Goal: Task Accomplishment & Management: Manage account settings

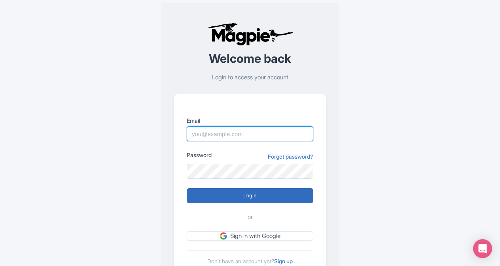
type input "butch.sager@intrepidtravel.com"
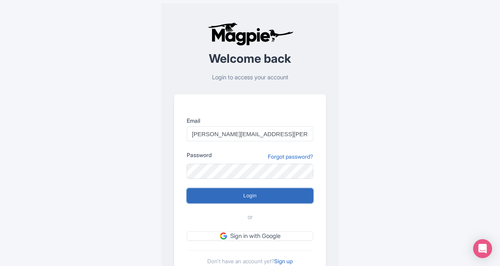
click at [244, 196] on input "Login" at bounding box center [250, 196] width 126 height 15
type input "Logging in..."
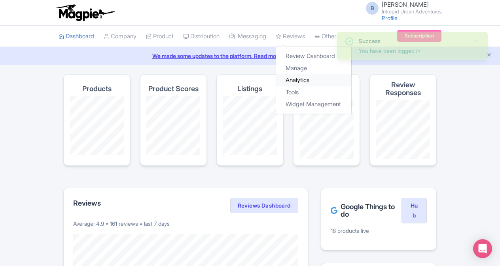
click at [303, 80] on link "Analytics" at bounding box center [313, 80] width 75 height 12
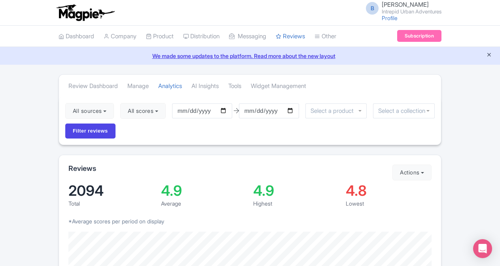
click at [487, 53] on icon "Close announcement" at bounding box center [489, 55] width 6 height 6
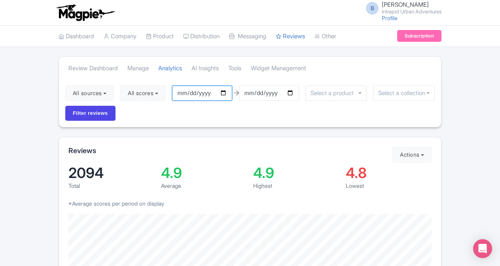
click at [224, 92] on input "2025-06-04" at bounding box center [202, 93] width 60 height 15
type input "2025-08-16"
click at [292, 92] on input "2025-09-03" at bounding box center [269, 93] width 60 height 15
type input "2025-08-29"
click at [103, 115] on input "Filter reviews" at bounding box center [90, 113] width 50 height 15
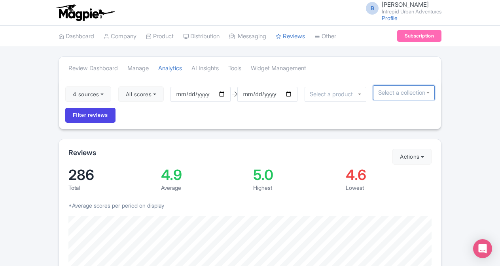
click at [398, 94] on input "select-one" at bounding box center [403, 92] width 51 height 7
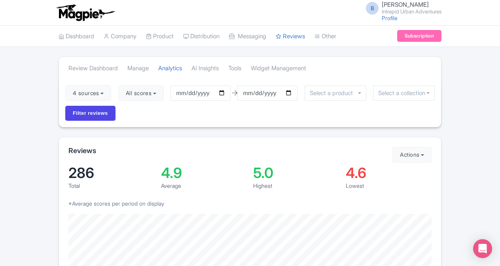
click at [387, 116] on div "4 sources Select all Deselect all Select all Deselect all Urban Adventures - US…" at bounding box center [250, 103] width 382 height 48
click at [423, 155] on button "Actions" at bounding box center [411, 155] width 39 height 16
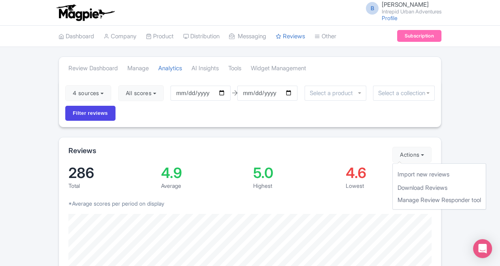
click at [389, 104] on div "4 sources Select all Deselect all Select all Deselect all Urban Adventures - US…" at bounding box center [250, 103] width 382 height 48
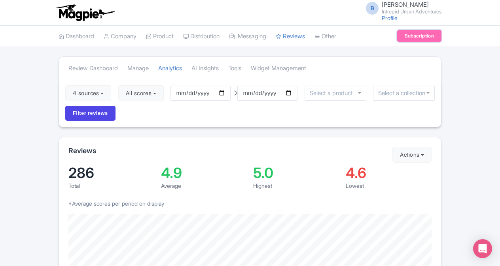
click at [417, 34] on link "Subscription" at bounding box center [419, 36] width 44 height 12
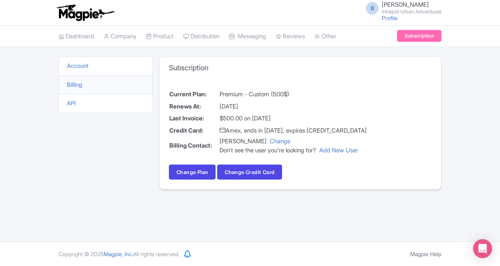
click at [391, 5] on span "[PERSON_NAME]" at bounding box center [404, 5] width 47 height 8
click at [383, 19] on link "Profile" at bounding box center [389, 18] width 16 height 7
click at [400, 9] on small "Intrepid Urban Adventures" at bounding box center [411, 11] width 60 height 5
click at [398, 49] on link "Settings" at bounding box center [403, 50] width 75 height 12
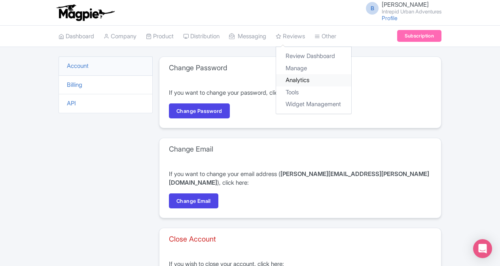
click at [298, 79] on link "Analytics" at bounding box center [313, 80] width 75 height 12
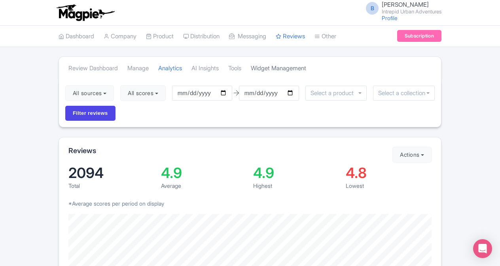
click at [292, 66] on link "Widget Management" at bounding box center [278, 69] width 55 height 22
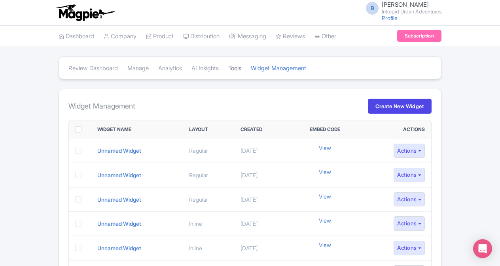
click at [238, 67] on link "Tools" at bounding box center [234, 69] width 13 height 22
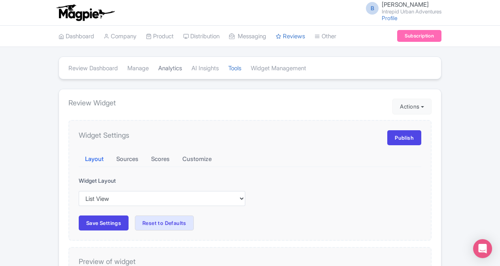
click at [173, 68] on link "Analytics" at bounding box center [170, 69] width 24 height 22
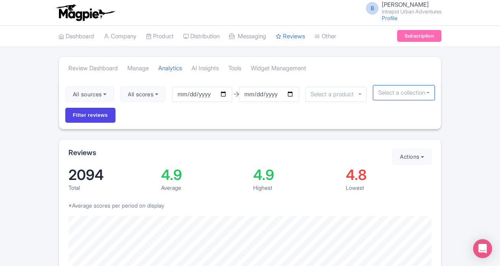
click at [399, 89] on input "select-one" at bounding box center [403, 92] width 51 height 7
click at [406, 92] on input "select-one" at bounding box center [403, 92] width 51 height 7
click at [419, 91] on input "select-one" at bounding box center [403, 92] width 51 height 7
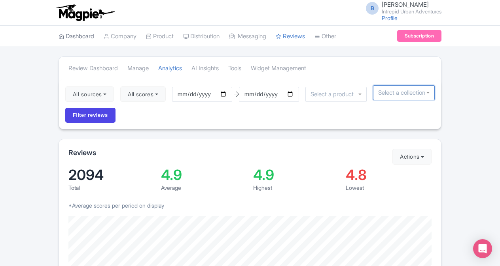
click at [80, 34] on link "Dashboard" at bounding box center [76, 37] width 36 height 22
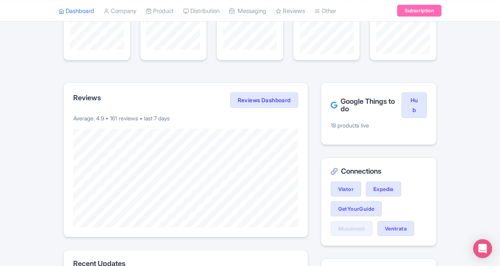
scroll to position [90, 0]
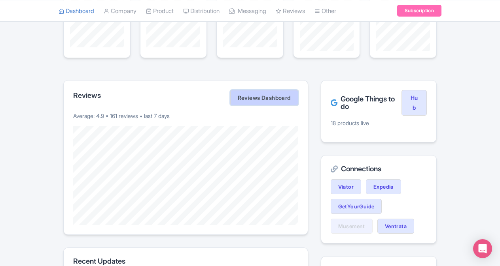
click at [279, 100] on link "Reviews Dashboard" at bounding box center [264, 98] width 68 height 16
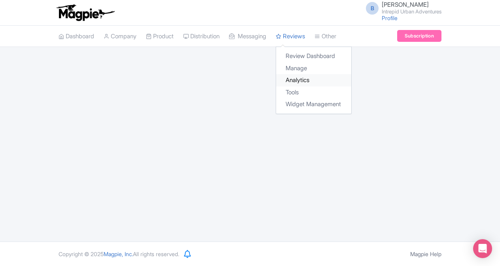
click at [306, 81] on link "Analytics" at bounding box center [313, 80] width 75 height 12
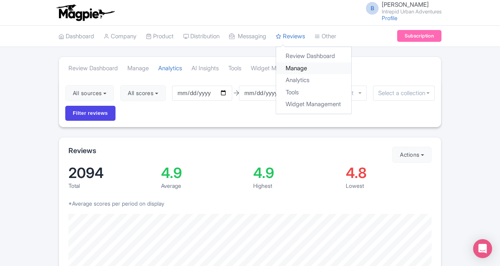
click at [305, 68] on link "Manage" at bounding box center [313, 68] width 75 height 12
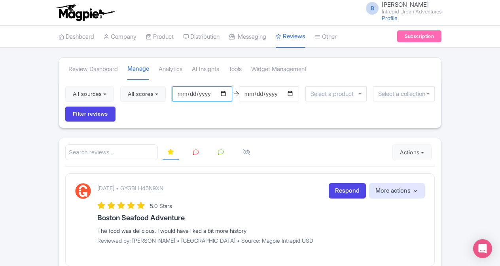
click at [225, 94] on input "2025-06-04" at bounding box center [202, 94] width 60 height 15
type input "2025-08-16"
click at [292, 95] on input "[DATE]" at bounding box center [269, 94] width 60 height 15
type input "2025-08-29"
click at [99, 114] on input "Filter reviews" at bounding box center [90, 114] width 50 height 15
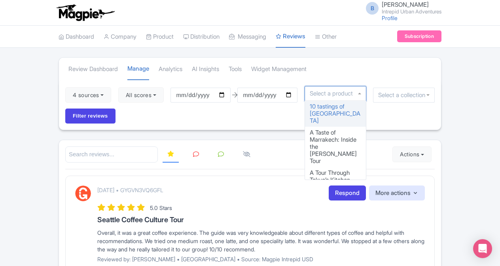
click at [360, 93] on div at bounding box center [335, 93] width 62 height 15
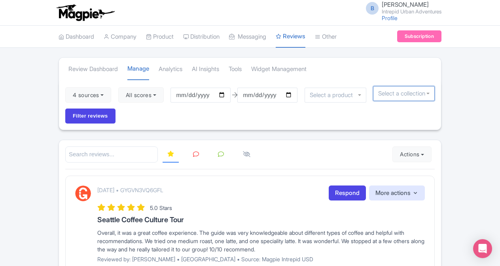
click at [383, 92] on input "select-one" at bounding box center [403, 93] width 51 height 7
click at [348, 90] on div at bounding box center [335, 95] width 62 height 15
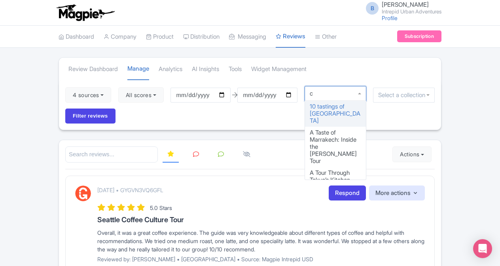
type input "ch"
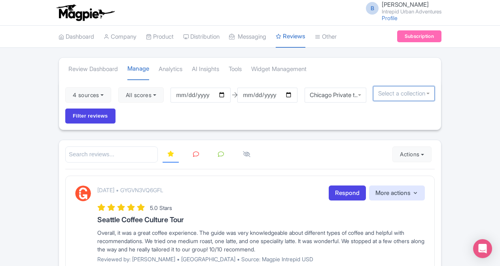
click at [384, 94] on input "select-one" at bounding box center [403, 93] width 51 height 7
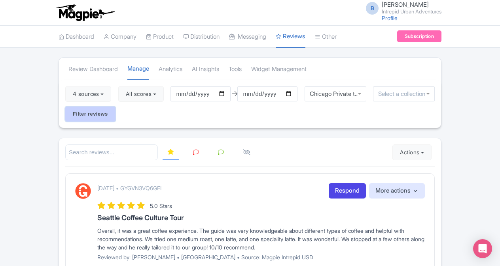
click at [103, 115] on input "Filter reviews" at bounding box center [90, 114] width 50 height 15
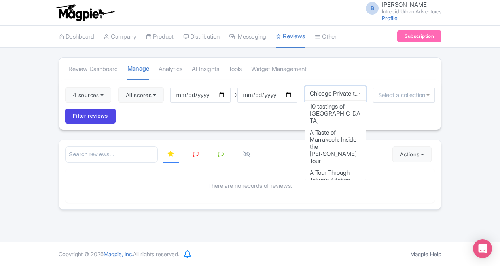
click at [345, 93] on div "Chicago Private tour" at bounding box center [335, 93] width 62 height 15
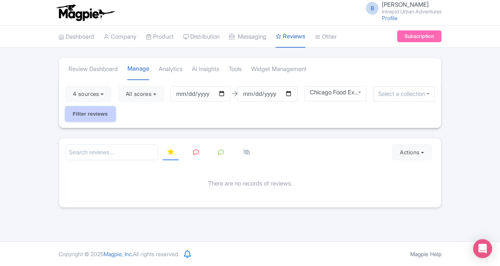
click at [105, 115] on input "Filter reviews" at bounding box center [90, 114] width 50 height 15
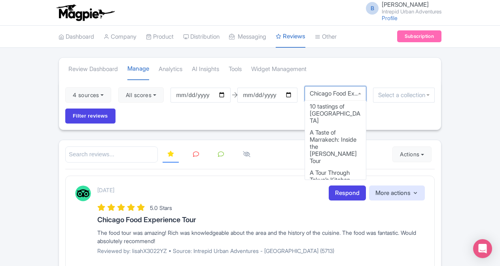
click at [360, 91] on div "Chicago Food Experience Tour" at bounding box center [335, 93] width 62 height 15
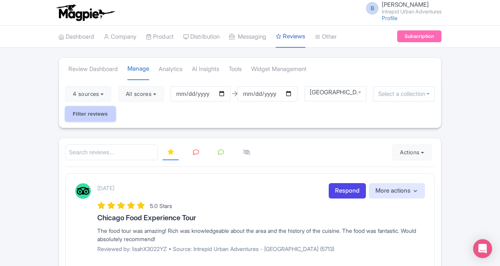
click at [106, 113] on input "Filter reviews" at bounding box center [90, 114] width 50 height 15
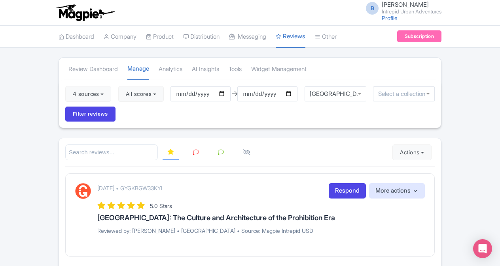
scroll to position [718, 0]
click at [360, 93] on div "Chicago: The Culture and Architecture of the Prohibition Era" at bounding box center [335, 94] width 62 height 15
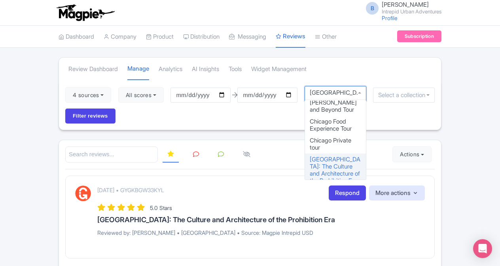
click at [338, 92] on div "Chicago: The Culture and Architecture of the Prohibition Era" at bounding box center [334, 92] width 51 height 7
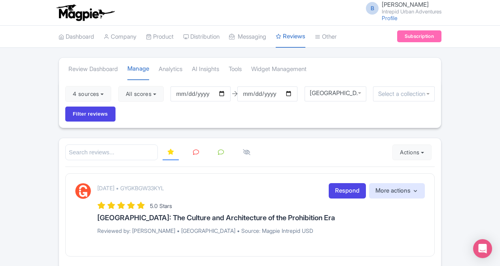
click at [353, 91] on div "Chicago: The Culture and Architecture of the Prohibition Era" at bounding box center [334, 93] width 51 height 7
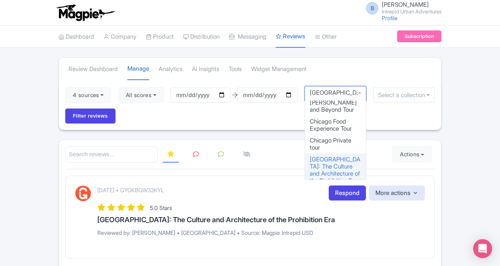
click at [356, 92] on div "Chicago: The Culture and Architecture of the Prohibition Era" at bounding box center [334, 92] width 51 height 7
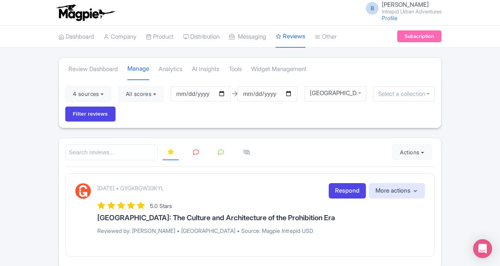
click at [348, 94] on div "Chicago: The Culture and Architecture of the Prohibition Era" at bounding box center [334, 93] width 51 height 7
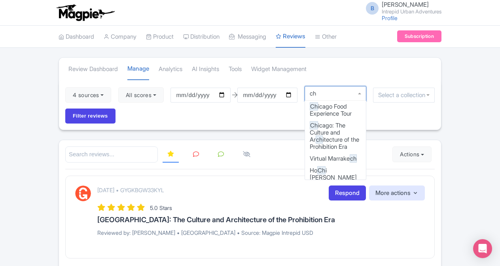
scroll to position [0, 0]
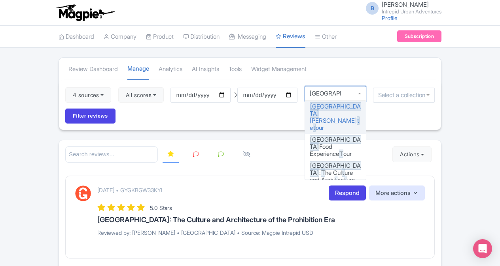
type input "chicago tot"
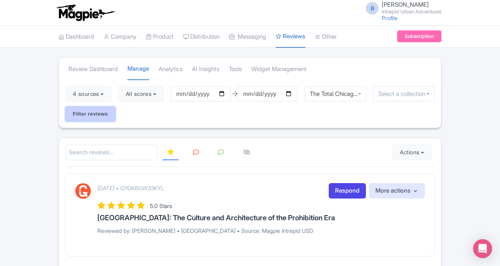
click at [87, 115] on input "Filter reviews" at bounding box center [90, 114] width 50 height 15
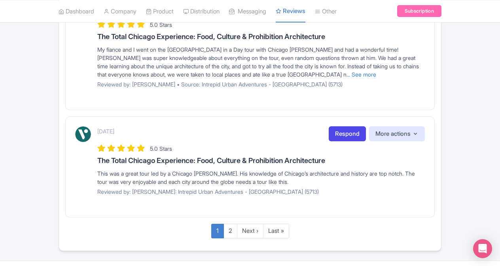
scroll to position [1071, 0]
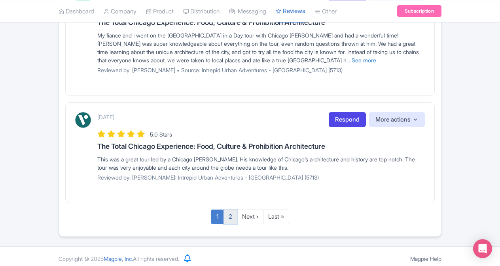
click at [230, 211] on link "2" at bounding box center [230, 217] width 14 height 15
